Goal: Task Accomplishment & Management: Use online tool/utility

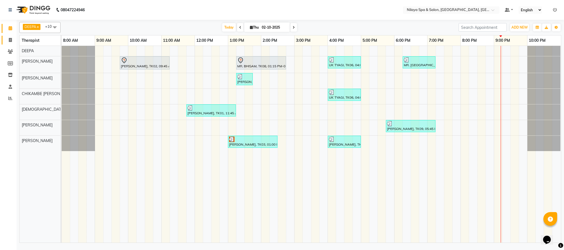
click at [9, 43] on link "Invoice" at bounding box center [8, 40] width 13 height 9
select select "service"
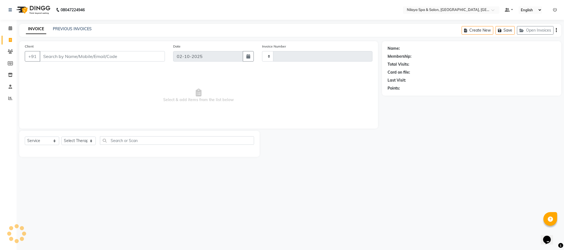
type input "1625"
select select "7983"
click at [7, 27] on span at bounding box center [11, 28] width 10 height 6
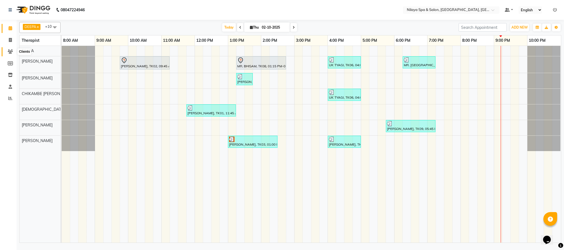
click at [11, 52] on icon at bounding box center [10, 52] width 5 height 4
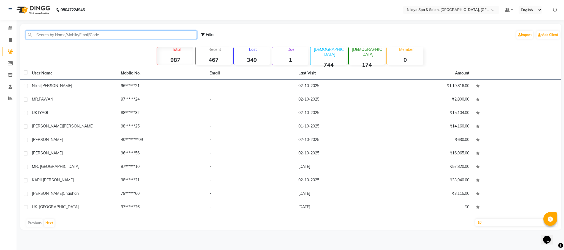
click at [62, 34] on input "text" at bounding box center [111, 35] width 171 height 9
click at [10, 28] on icon at bounding box center [11, 28] width 4 height 4
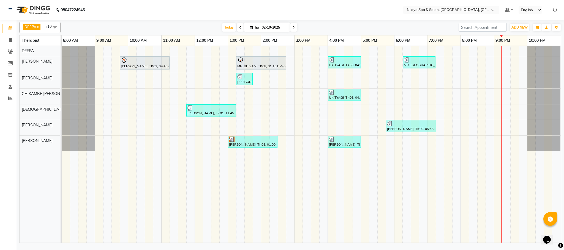
click at [293, 26] on icon at bounding box center [293, 27] width 2 height 3
type input "03-10-2025"
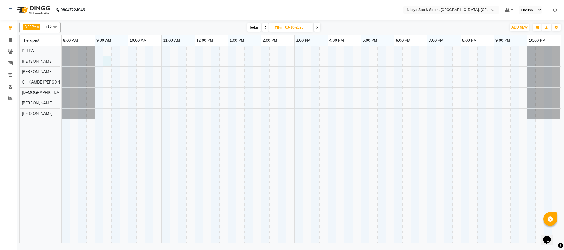
click at [108, 60] on div at bounding box center [311, 144] width 499 height 197
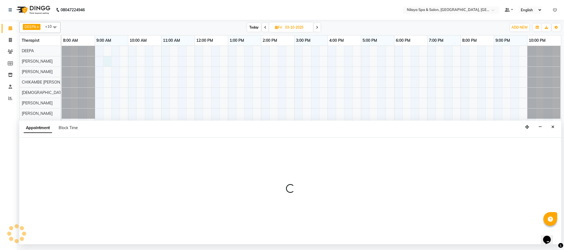
select select "72261"
select select "555"
select select "tentative"
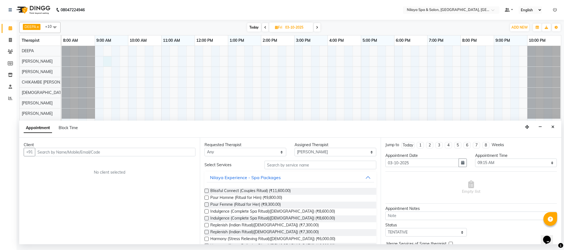
click at [50, 151] on input "text" at bounding box center [115, 152] width 160 height 9
click at [50, 149] on input "8075498587" at bounding box center [104, 152] width 138 height 9
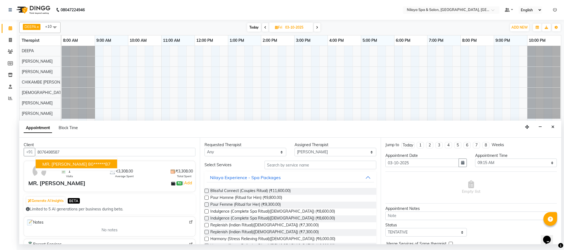
click at [88, 167] on ngb-highlight "80******87" at bounding box center [99, 164] width 23 height 6
type input "80******87"
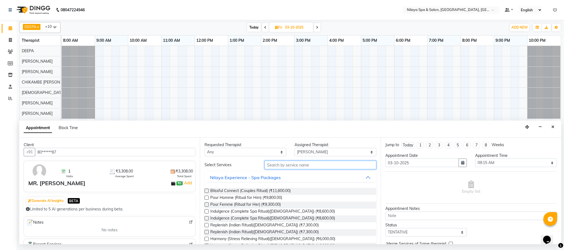
click at [282, 167] on input "text" at bounding box center [320, 165] width 112 height 9
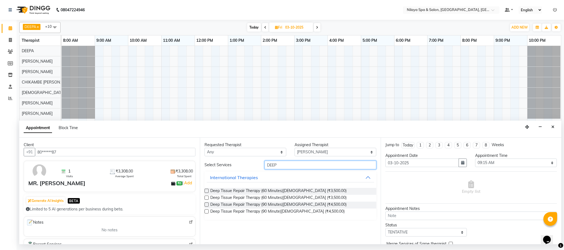
type input "DEEP"
click at [207, 192] on label at bounding box center [206, 191] width 4 height 4
click at [207, 192] on input "checkbox" at bounding box center [206, 192] width 4 height 4
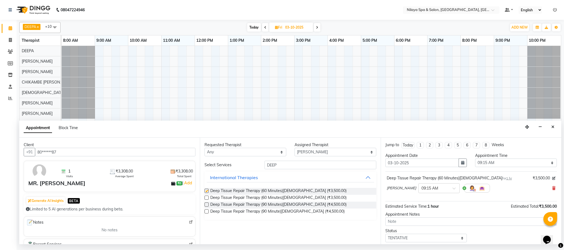
checkbox input "false"
click at [282, 164] on input "DEEP" at bounding box center [320, 165] width 112 height 9
click at [207, 204] on label at bounding box center [206, 205] width 4 height 4
click at [207, 204] on input "checkbox" at bounding box center [206, 206] width 4 height 4
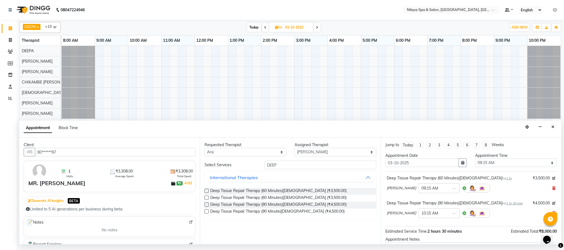
click at [549, 189] on div "Deep Tissue Repair Therapy (60 Minutes)Male for 1 hr ₹3,500.00 JENNIFER × 09:15…" at bounding box center [470, 185] width 171 height 23
click at [552, 187] on icon at bounding box center [553, 189] width 3 height 4
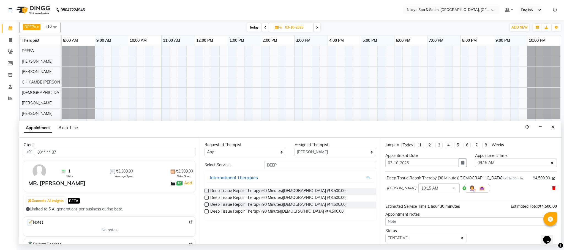
click at [552, 188] on icon at bounding box center [553, 189] width 3 height 4
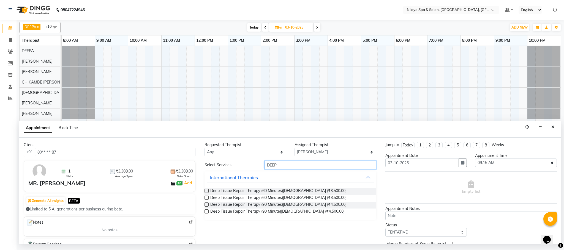
drag, startPoint x: 285, startPoint y: 165, endPoint x: 302, endPoint y: 169, distance: 17.9
click at [285, 165] on input "DEEP" at bounding box center [320, 165] width 112 height 9
click at [206, 206] on label at bounding box center [206, 205] width 4 height 4
click at [206, 206] on input "checkbox" at bounding box center [206, 206] width 4 height 4
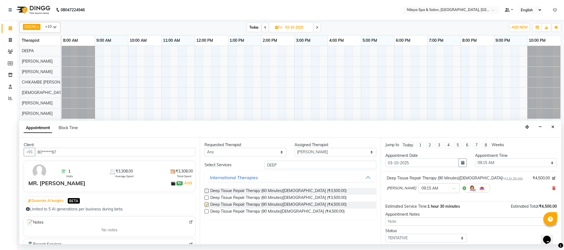
checkbox input "false"
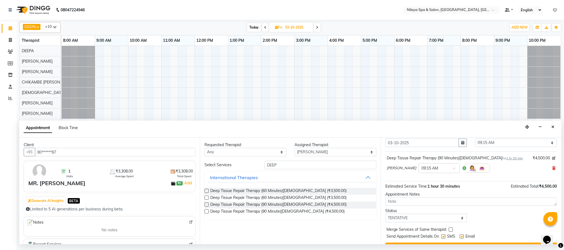
scroll to position [34, 0]
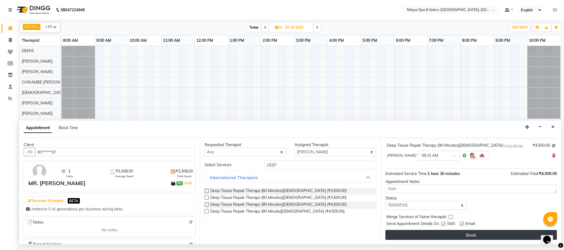
click at [450, 235] on button "Book" at bounding box center [470, 235] width 171 height 10
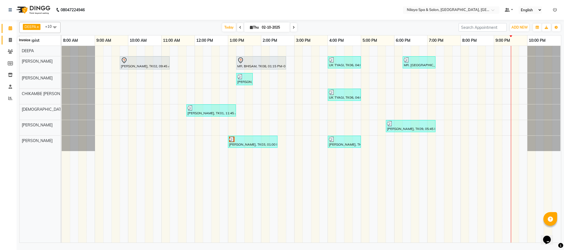
click at [9, 38] on icon at bounding box center [10, 40] width 3 height 4
select select "service"
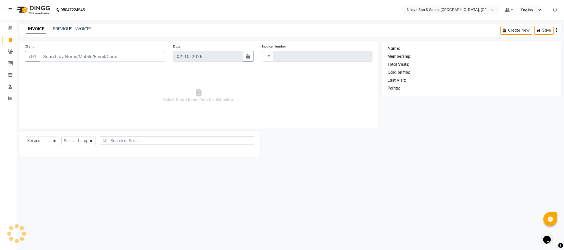
type input "1625"
select select "7983"
click at [54, 57] on input "Client" at bounding box center [102, 56] width 125 height 10
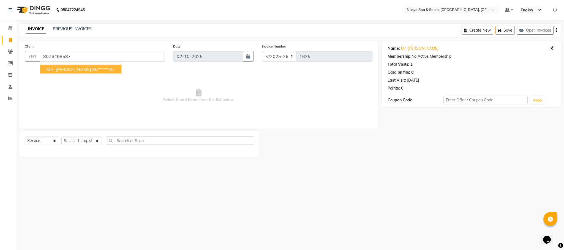
click at [92, 70] on ngb-highlight "80******87" at bounding box center [103, 70] width 23 height 6
type input "80******87"
click at [56, 142] on select "Select Service Product Membership Package Voucher Prepaid Gift Card" at bounding box center [42, 141] width 34 height 9
select select "package"
click at [25, 137] on select "Select Service Product Membership Package Voucher Prepaid Gift Card" at bounding box center [42, 141] width 34 height 9
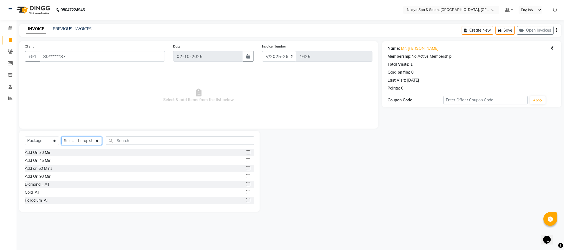
click at [92, 141] on select "Select Therapist ACHUI AMRITA RAI CHIKAMBE SANGMA DEEPA FATIMA Geeta JENNIFER K…" at bounding box center [81, 141] width 40 height 9
select select "72264"
click at [61, 137] on select "Select Therapist ACHUI AMRITA RAI CHIKAMBE SANGMA DEEPA FATIMA Geeta JENNIFER K…" at bounding box center [81, 141] width 40 height 9
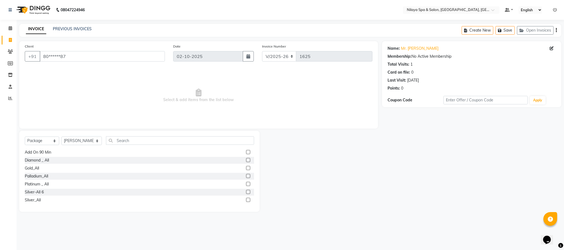
click at [246, 191] on div at bounding box center [250, 192] width 8 height 7
click at [246, 192] on label at bounding box center [248, 192] width 4 height 4
click at [246, 192] on input "checkbox" at bounding box center [248, 193] width 4 height 4
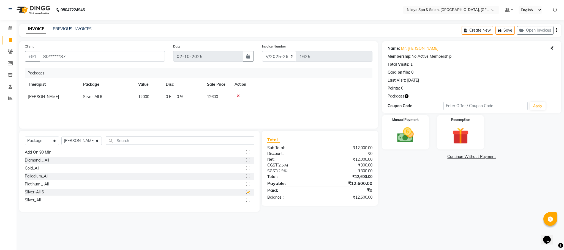
checkbox input "false"
click at [405, 133] on img at bounding box center [405, 135] width 28 height 20
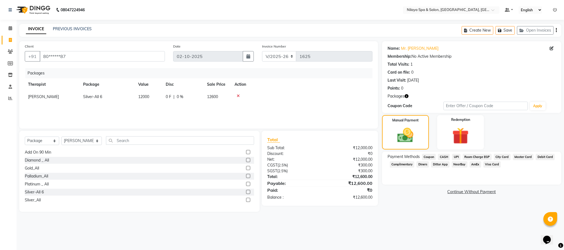
click at [443, 157] on span "CASH" at bounding box center [444, 157] width 12 height 6
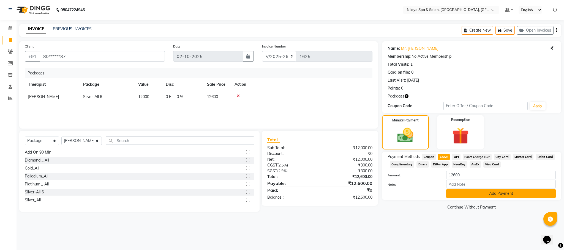
click at [473, 190] on button "Add Payment" at bounding box center [500, 194] width 109 height 9
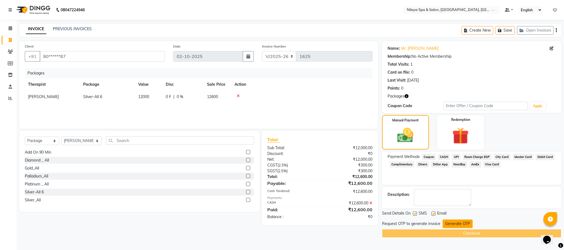
click at [451, 225] on button "Generate OTP" at bounding box center [457, 224] width 30 height 9
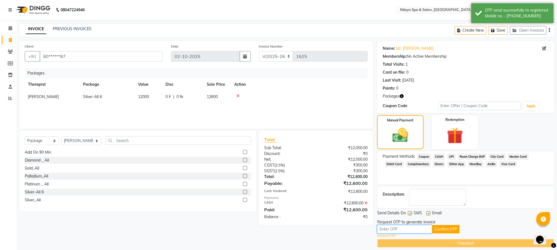
click at [396, 231] on input "text" at bounding box center [404, 229] width 55 height 9
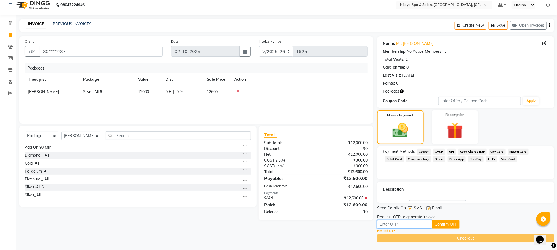
scroll to position [7, 0]
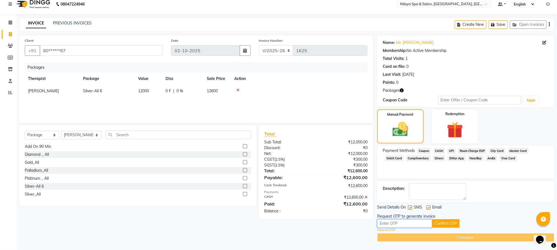
click at [382, 222] on input "text" at bounding box center [404, 224] width 55 height 9
type input "5578"
click at [437, 226] on button "Confirm OTP" at bounding box center [446, 224] width 28 height 9
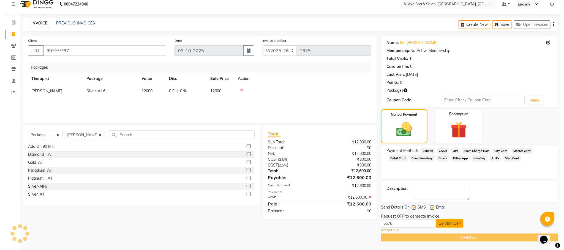
scroll to position [0, 0]
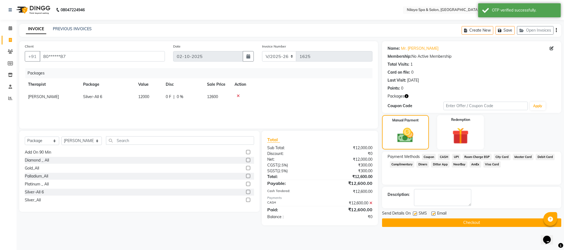
click at [445, 220] on button "Checkout" at bounding box center [471, 223] width 179 height 9
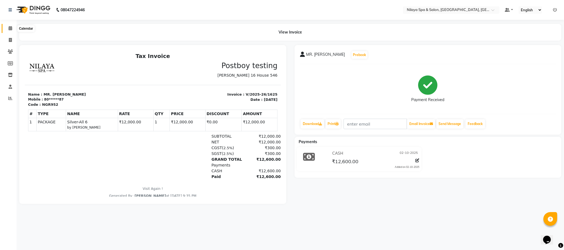
click at [9, 27] on icon at bounding box center [11, 28] width 4 height 4
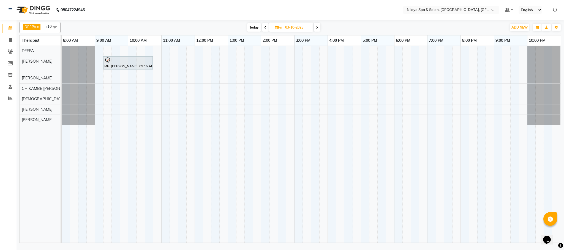
click at [126, 127] on div "MR. AMIT KUMAR, 09:15 AM-10:45 AM, Deep Tissue Repair Therapy (90 Minutes)Male" at bounding box center [311, 144] width 499 height 197
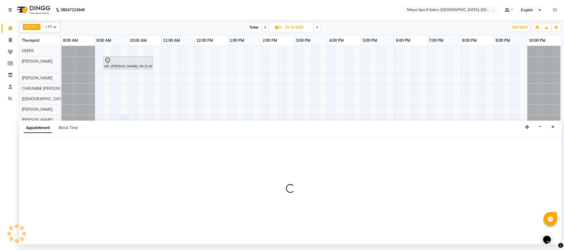
select select "92755"
select select "585"
select select "tentative"
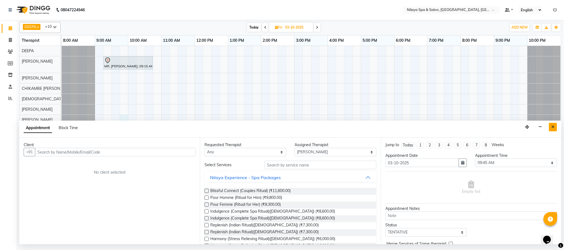
click at [552, 128] on icon "Close" at bounding box center [552, 127] width 3 height 4
